Goal: Task Accomplishment & Management: Use online tool/utility

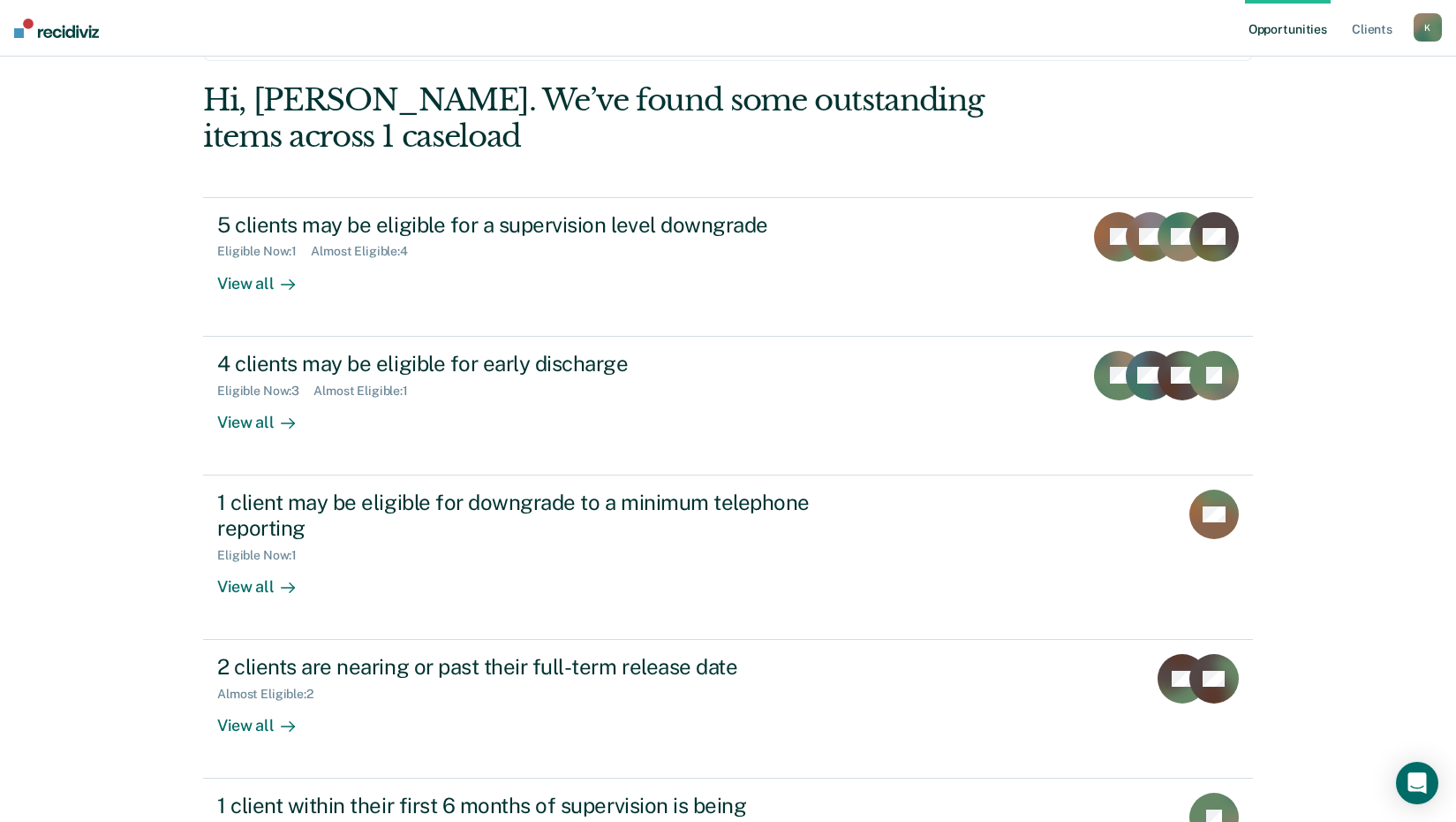
scroll to position [189, 0]
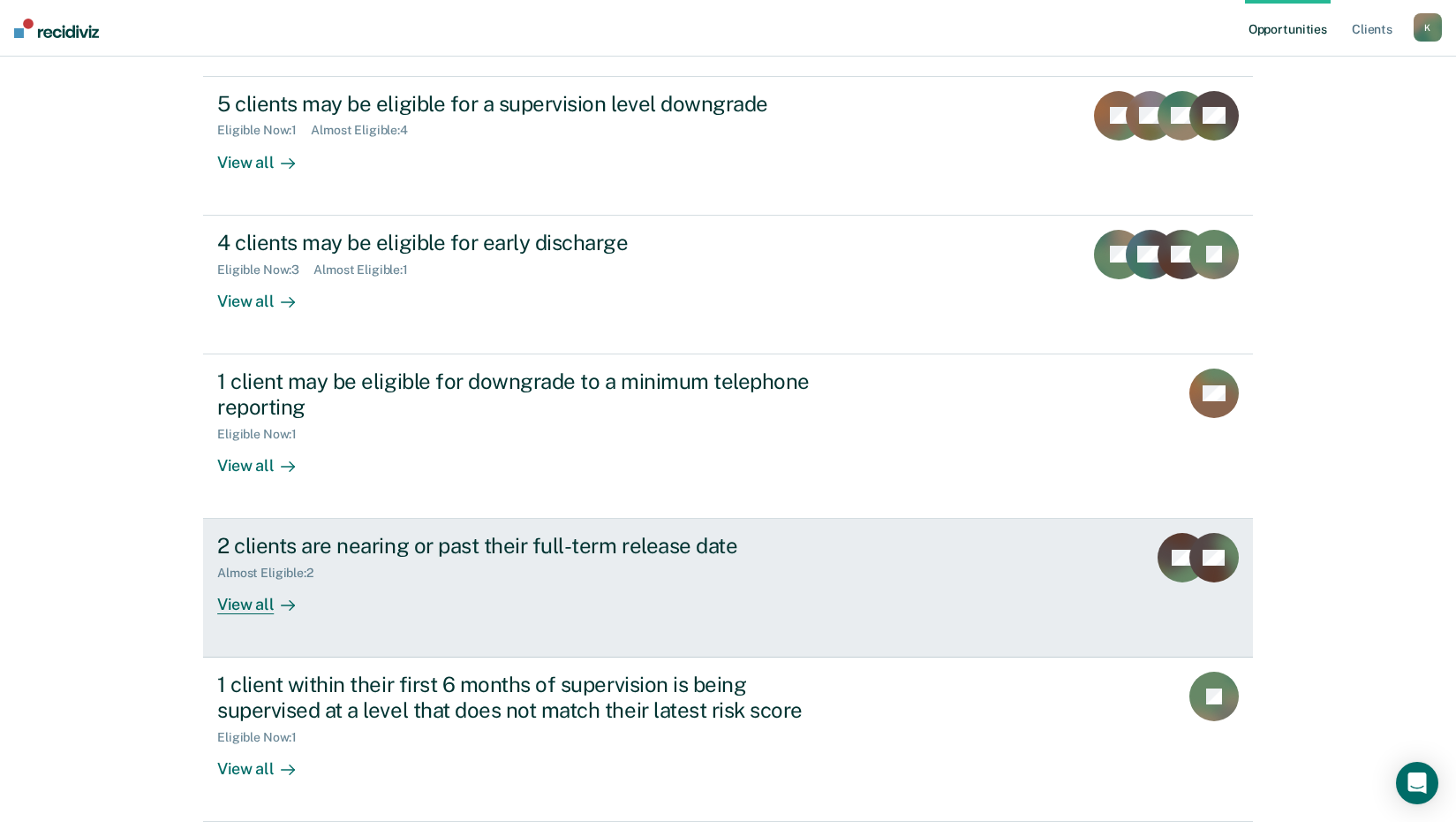
click at [246, 608] on div "View all" at bounding box center [267, 598] width 99 height 35
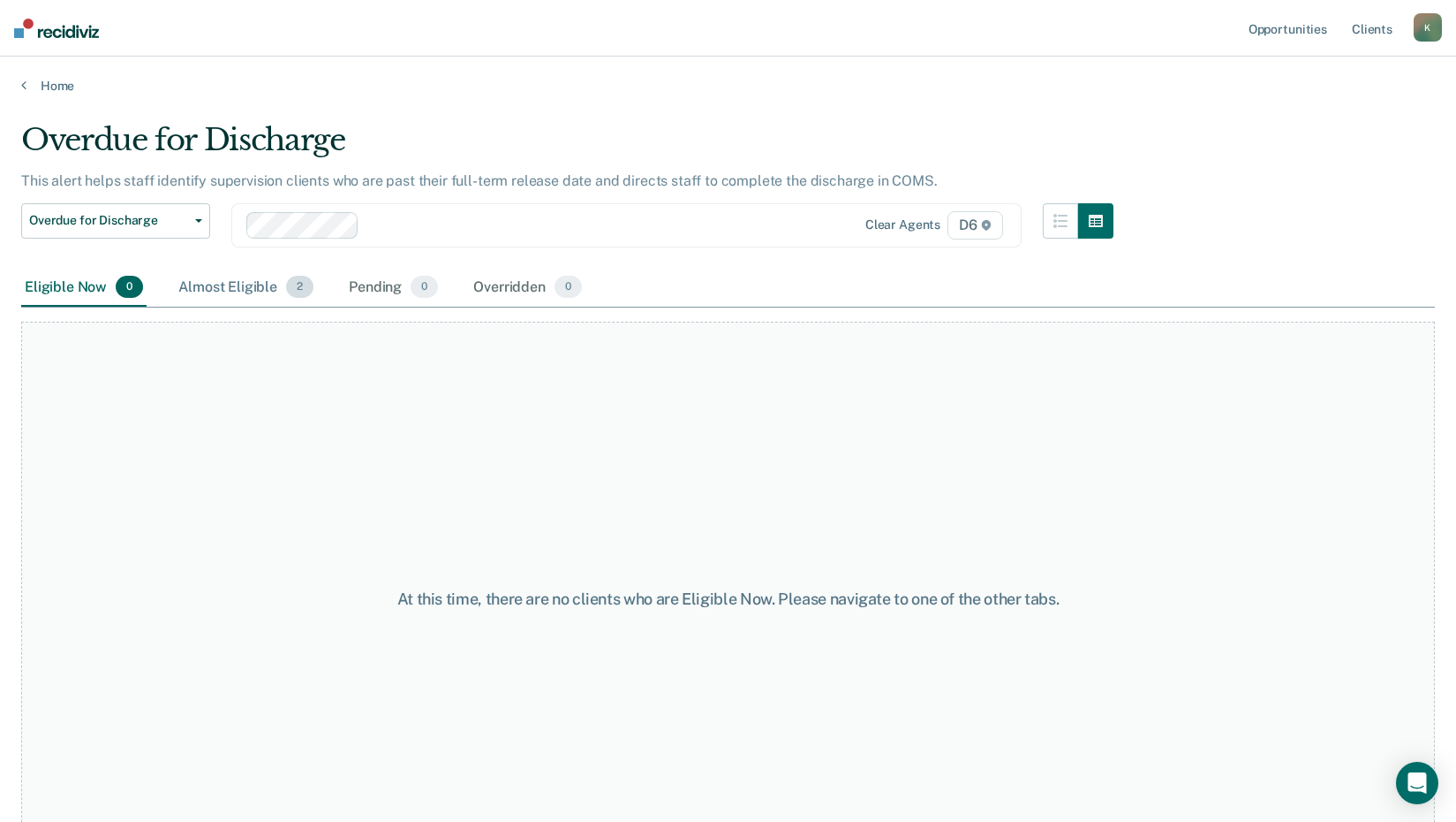
click at [231, 286] on div "Almost Eligible 2" at bounding box center [246, 288] width 142 height 39
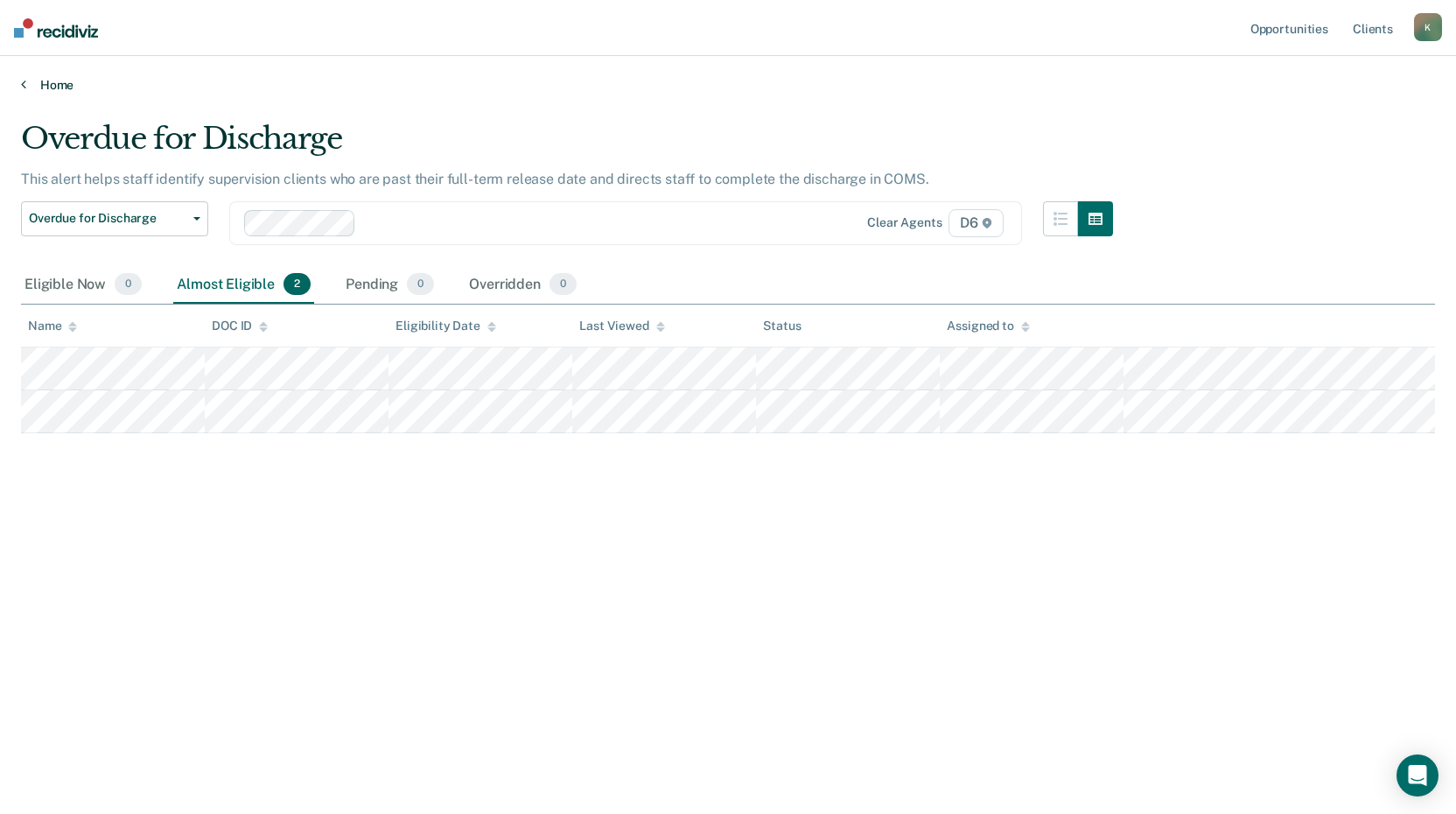
click at [25, 83] on icon at bounding box center [24, 84] width 5 height 14
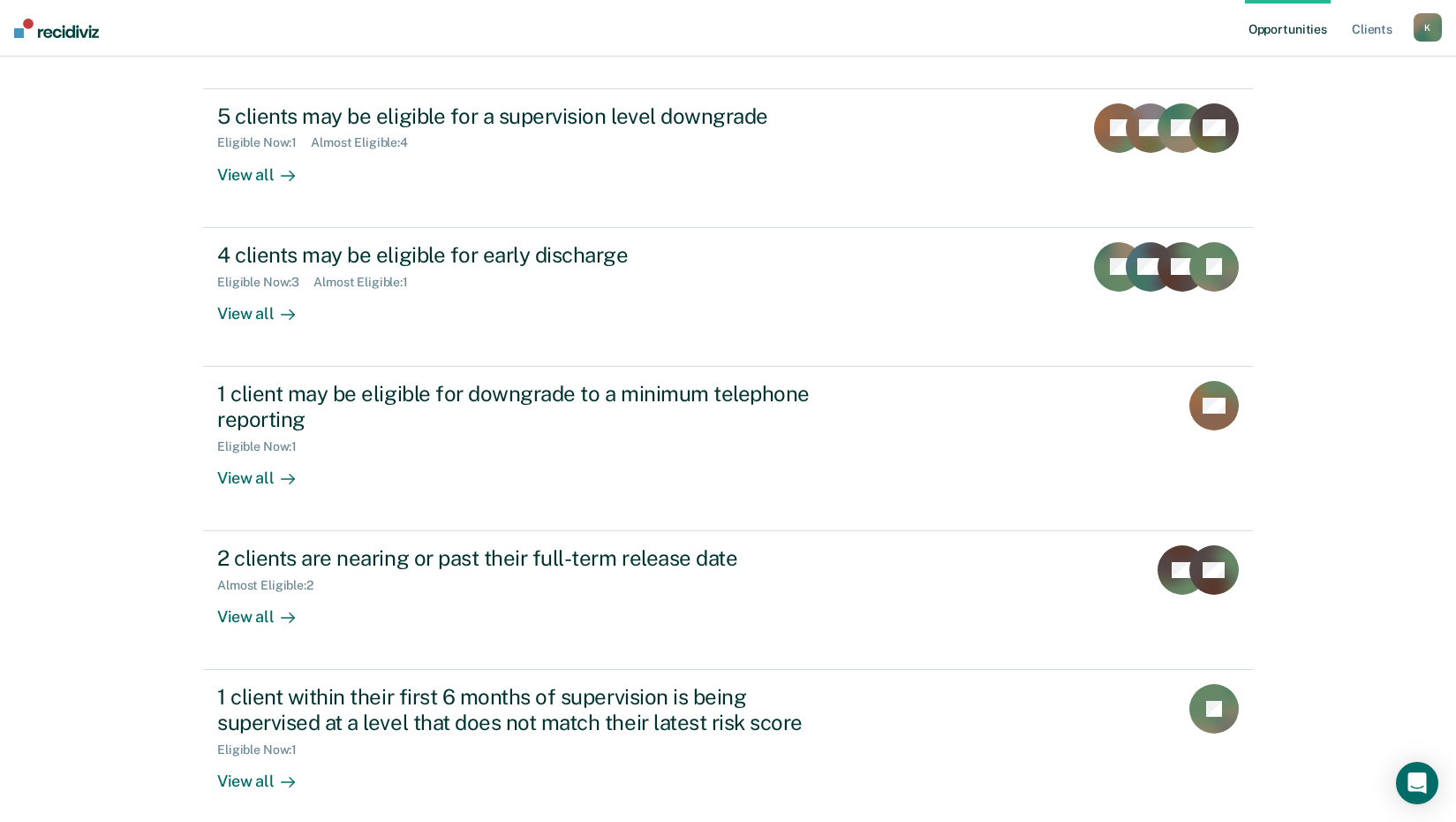
scroll to position [260, 0]
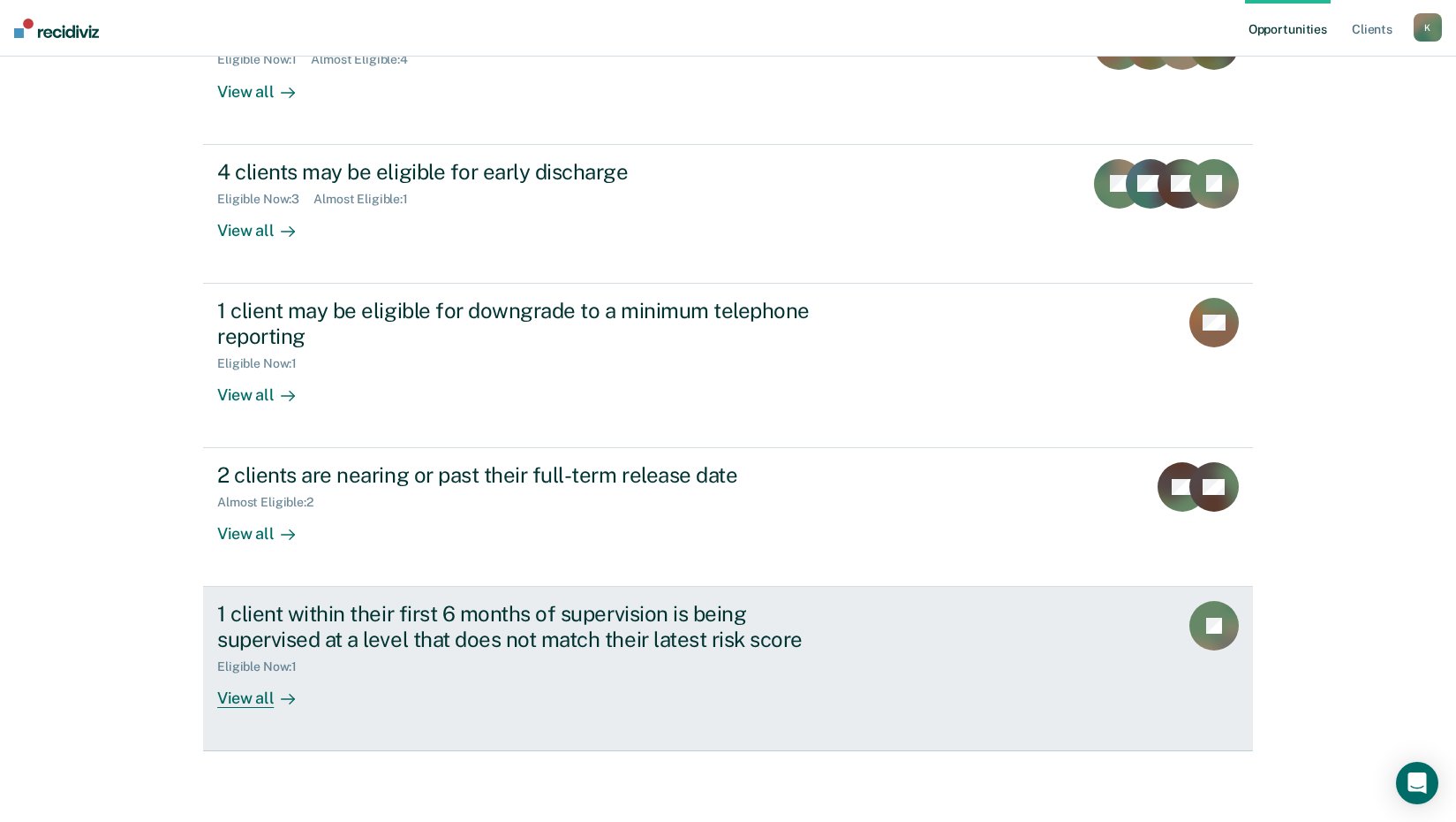
click at [248, 701] on div "View all" at bounding box center [267, 692] width 99 height 35
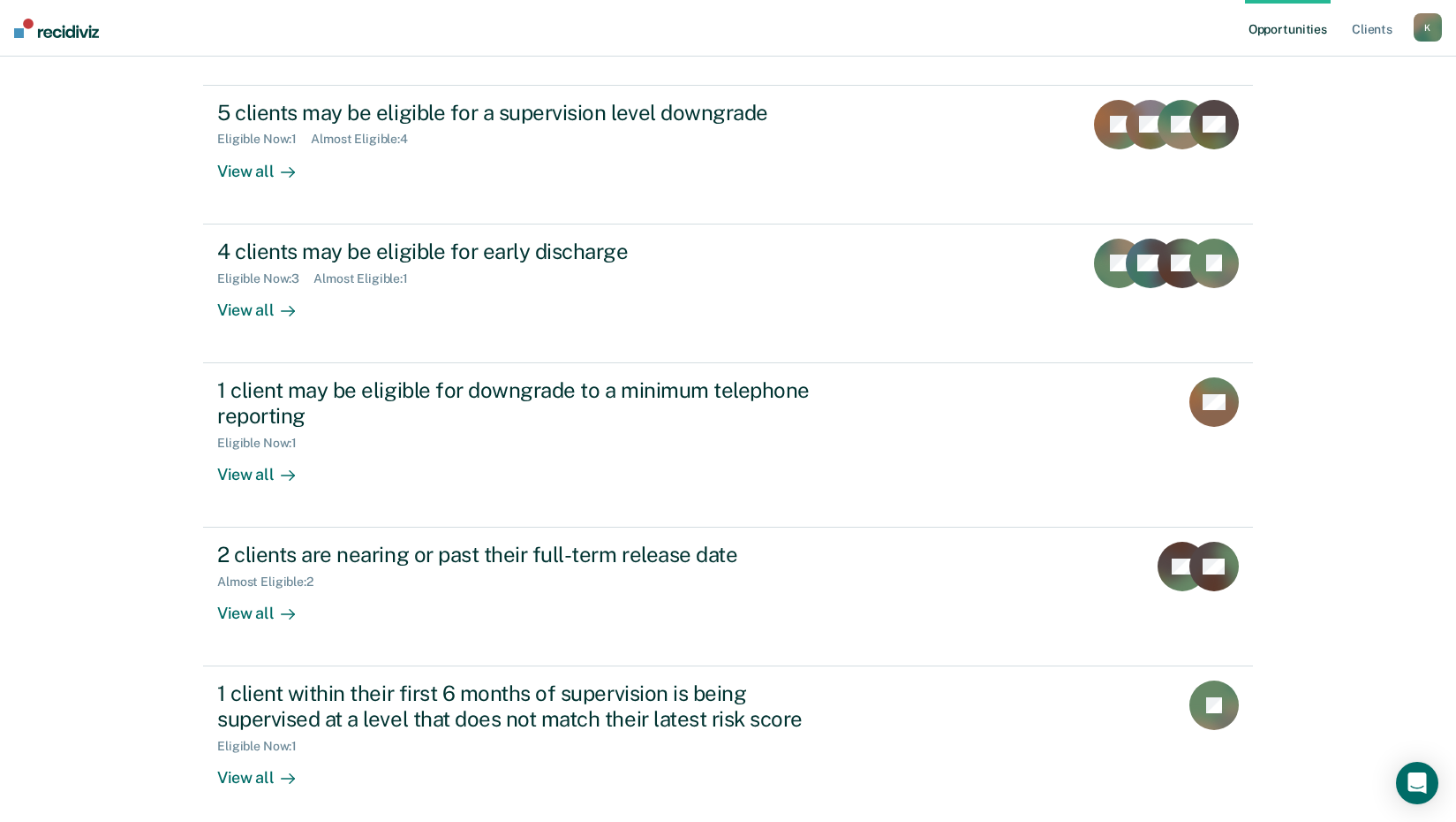
scroll to position [189, 0]
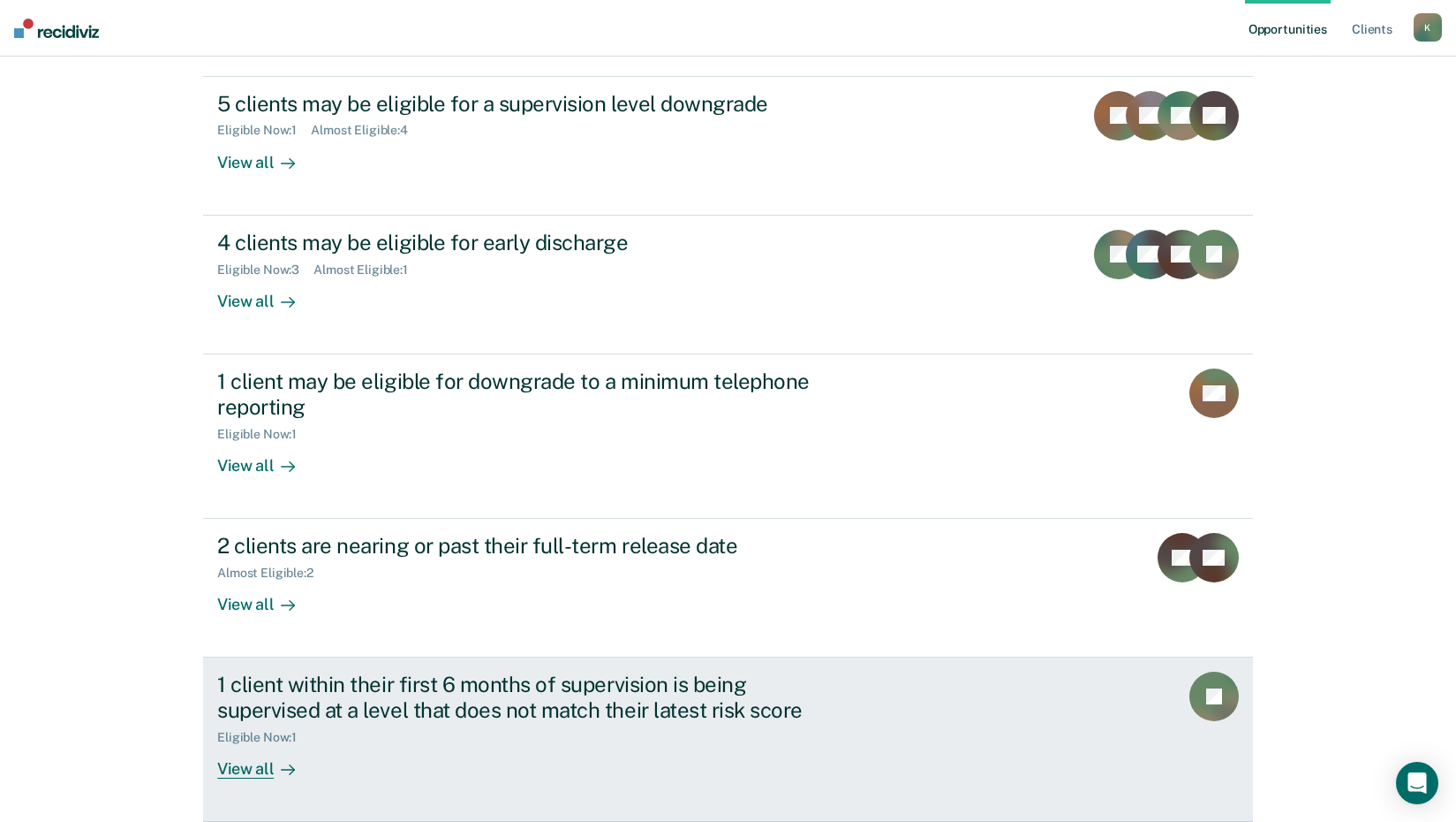
click at [254, 771] on div "View all" at bounding box center [267, 762] width 99 height 35
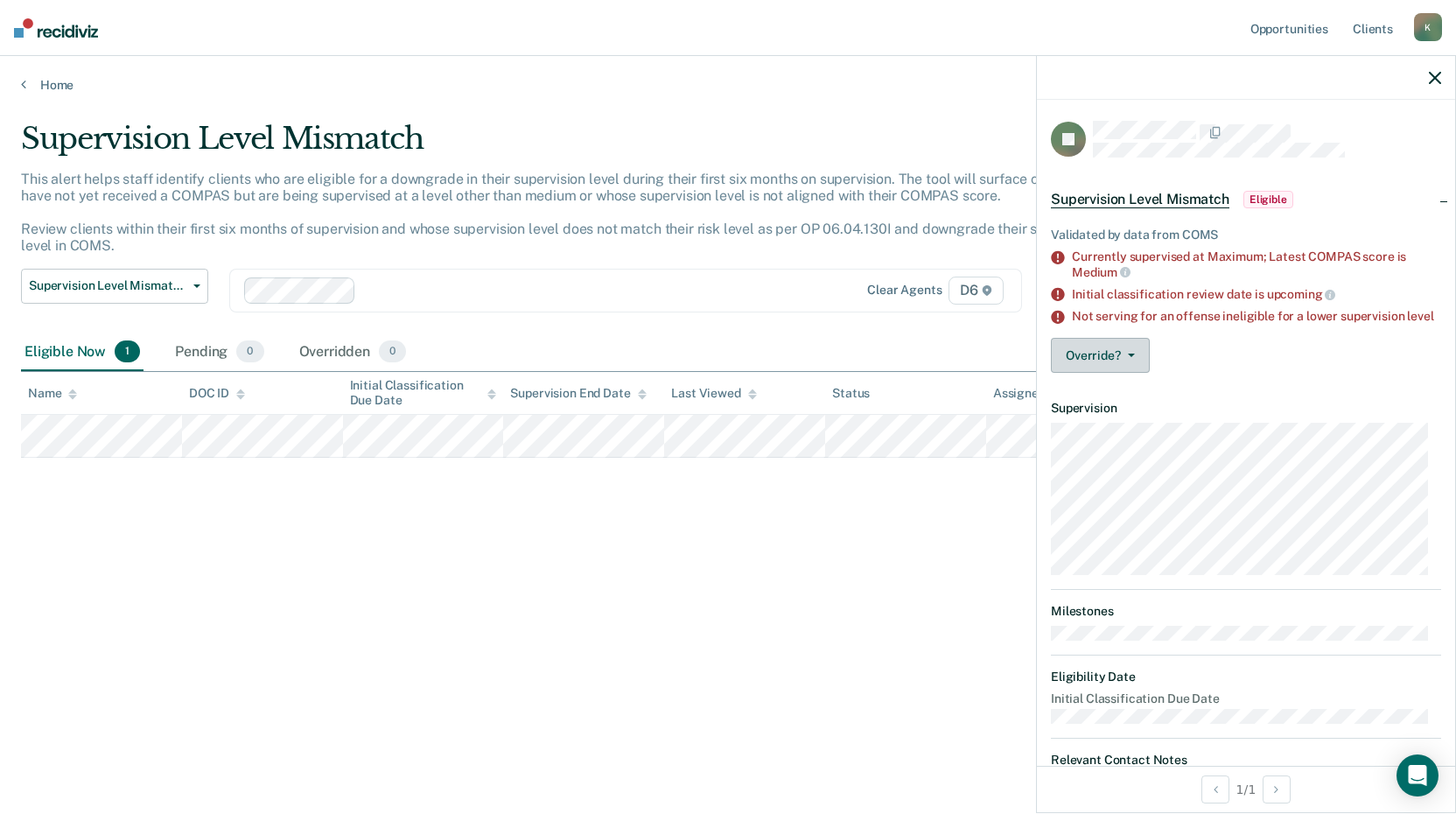
click at [1104, 371] on button "Override?" at bounding box center [1101, 355] width 99 height 35
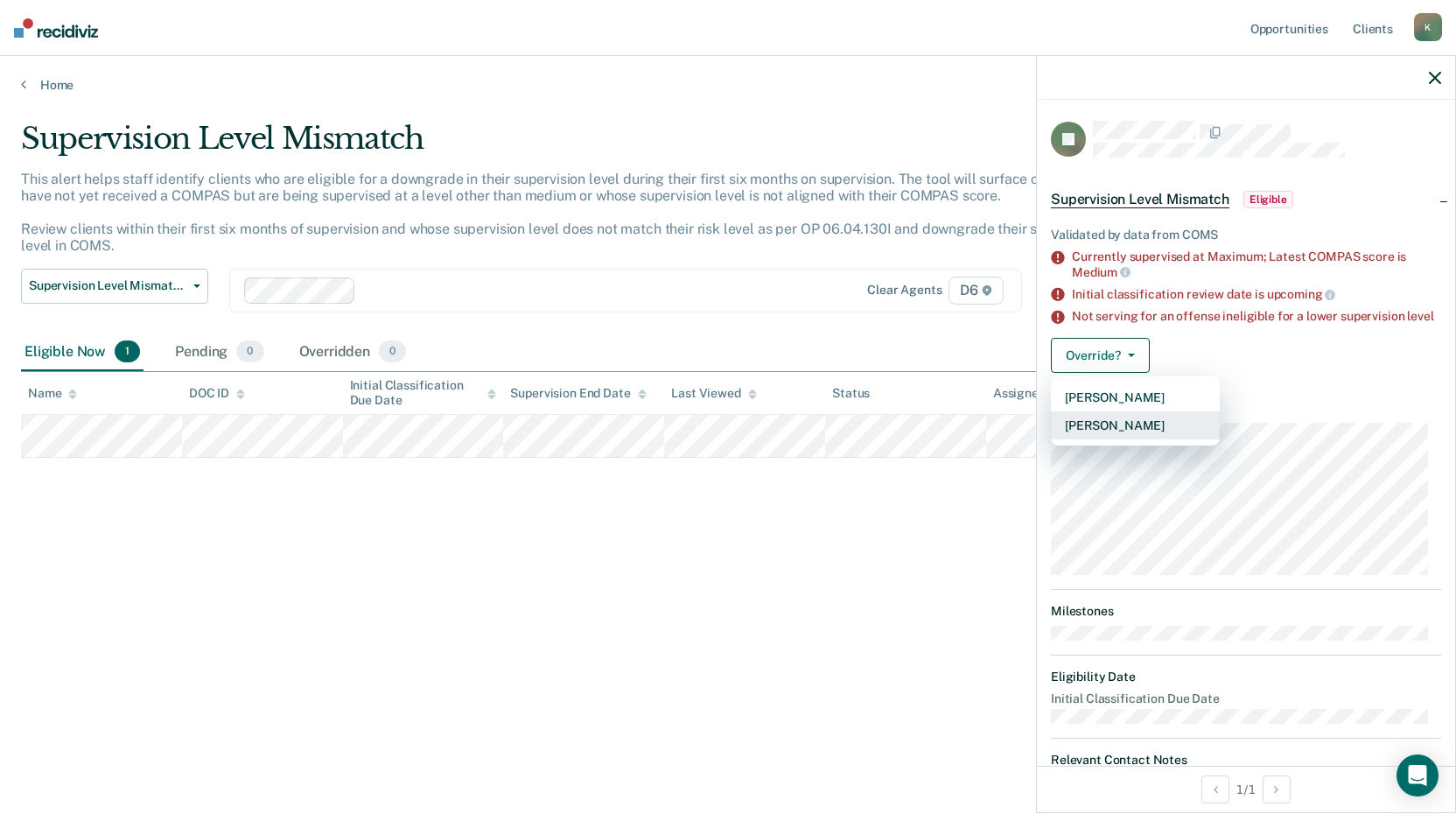
click at [1144, 439] on button "[PERSON_NAME]" at bounding box center [1136, 425] width 169 height 28
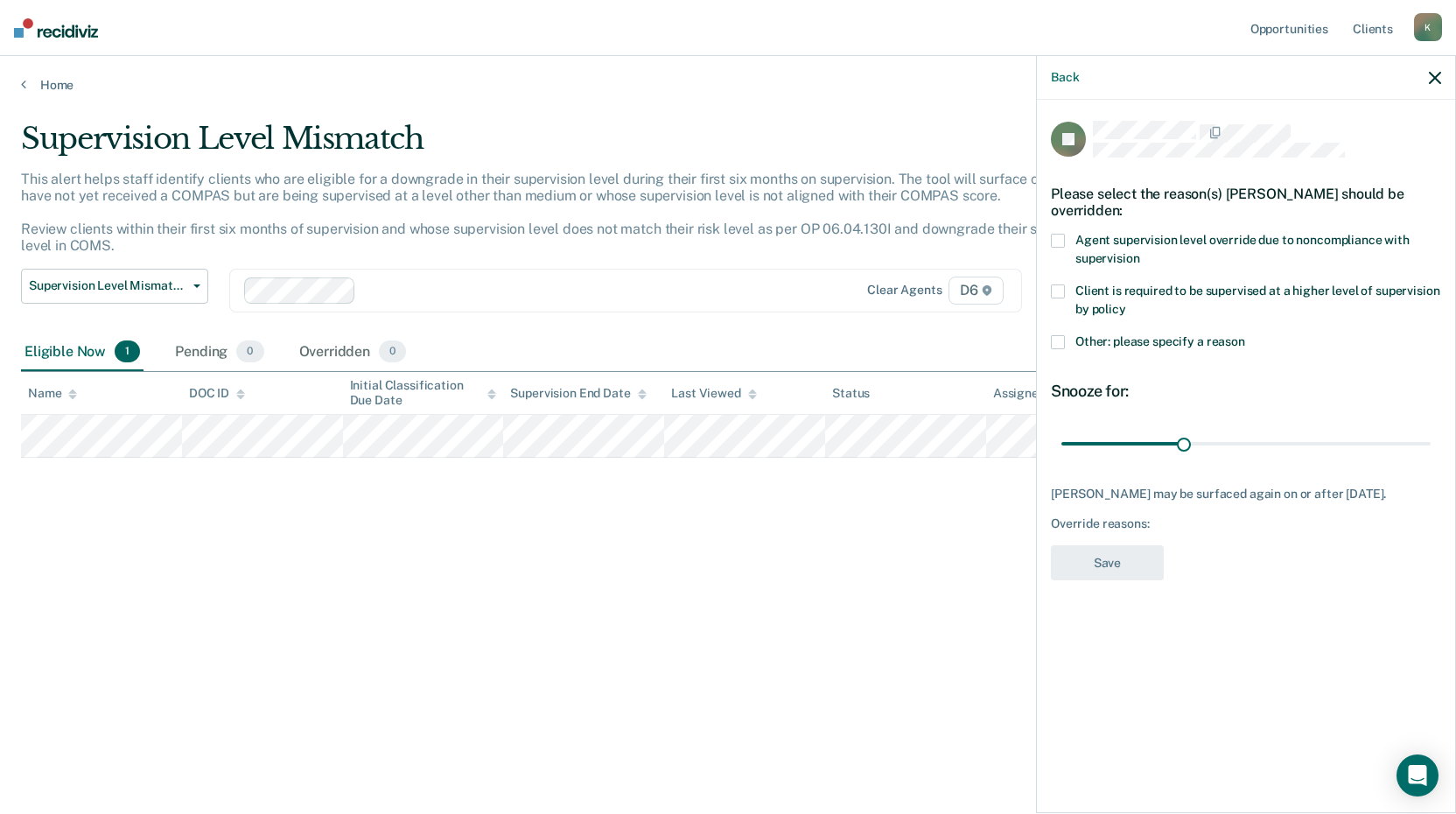
click at [1062, 295] on span at bounding box center [1058, 291] width 14 height 14
drag, startPoint x: 1185, startPoint y: 440, endPoint x: 1227, endPoint y: 442, distance: 42.0
click at [1227, 442] on input "range" at bounding box center [1246, 443] width 369 height 31
drag, startPoint x: 1232, startPoint y: 443, endPoint x: 1302, endPoint y: 440, distance: 70.1
type input "60"
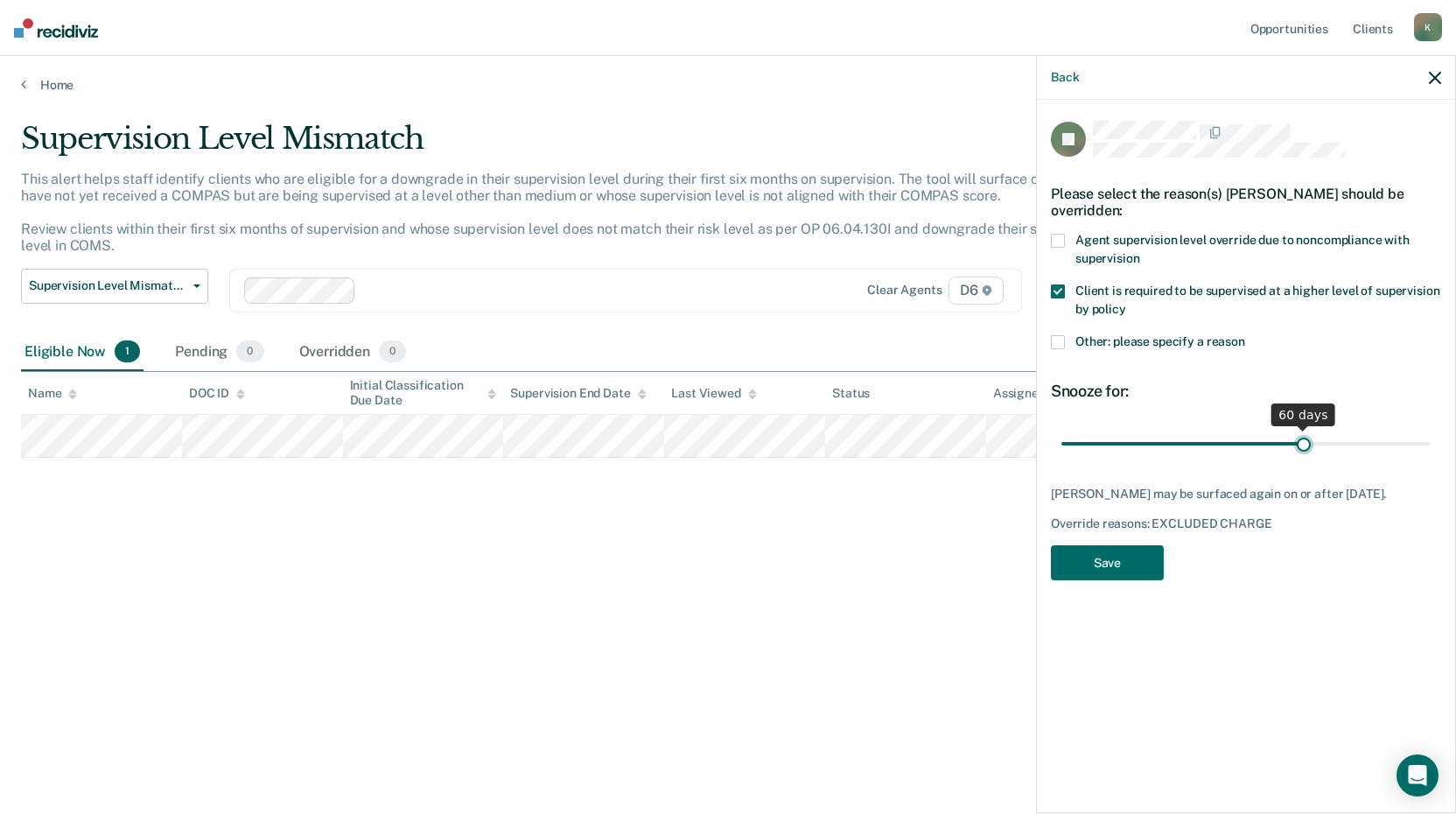
click at [1302, 440] on input "range" at bounding box center [1246, 443] width 369 height 31
click at [1126, 557] on button "Save" at bounding box center [1108, 562] width 113 height 35
